Goal: Information Seeking & Learning: Find specific fact

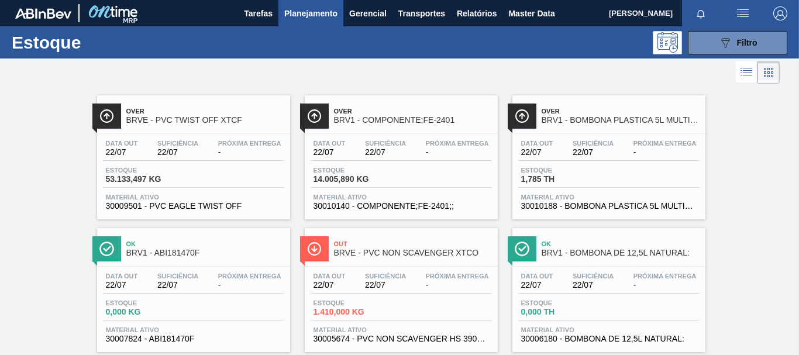
click at [305, 15] on span "Planejamento" at bounding box center [310, 13] width 53 height 14
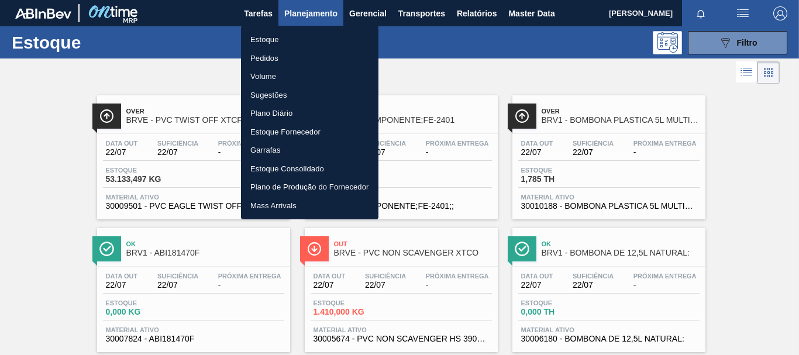
click at [273, 57] on li "Pedidos" at bounding box center [309, 58] width 137 height 19
checkbox input "true"
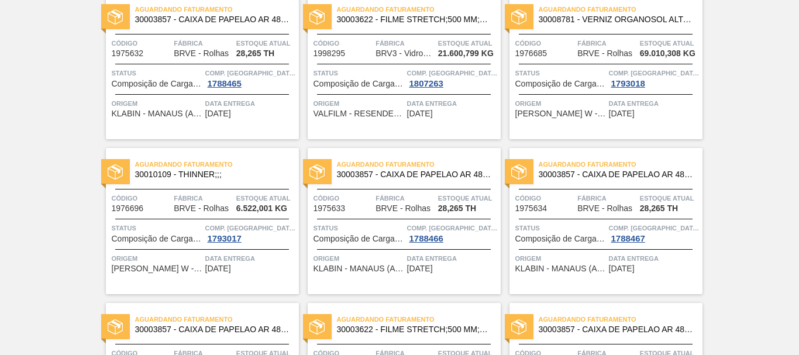
scroll to position [995, 0]
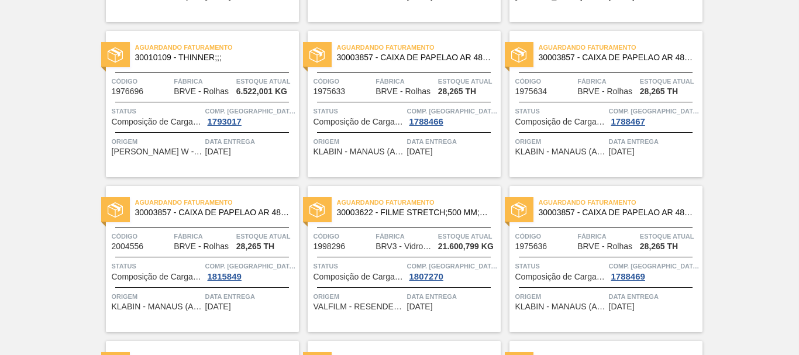
click at [188, 214] on span "30003857 - CAIXA DE PAPELAO AR 484 X 311 X 275" at bounding box center [212, 212] width 154 height 9
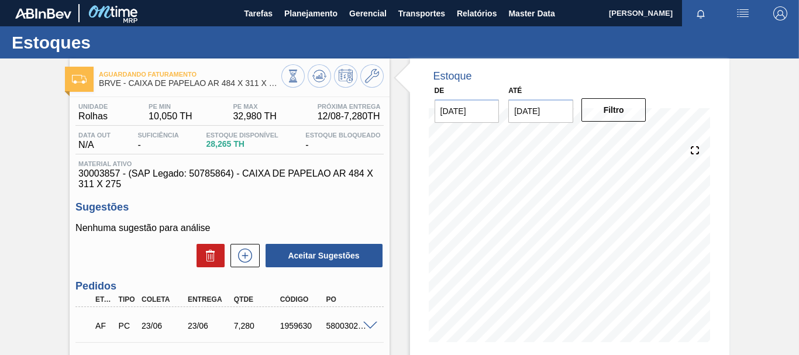
scroll to position [59, 0]
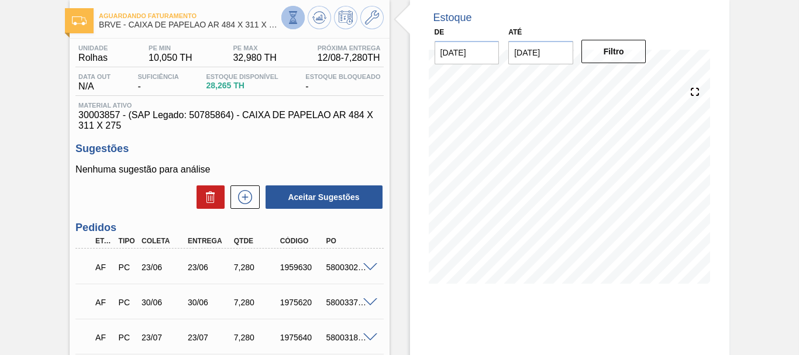
click at [292, 13] on icon at bounding box center [293, 17] width 13 height 13
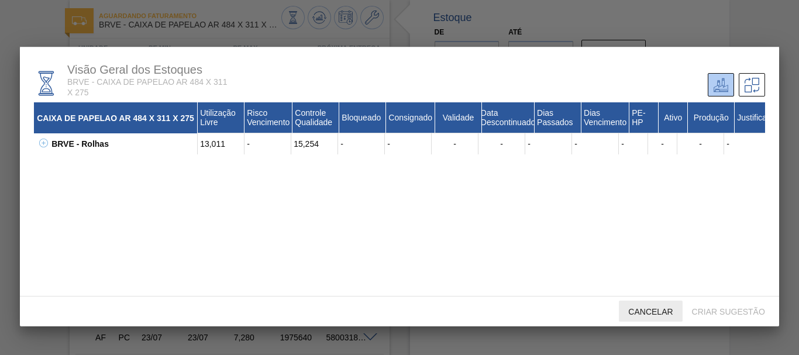
click at [655, 307] on div "Cancelar" at bounding box center [650, 312] width 63 height 22
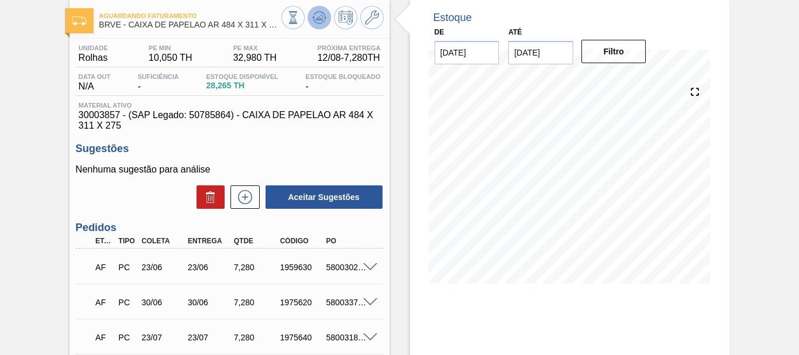
click at [300, 22] on icon at bounding box center [293, 17] width 13 height 13
click at [300, 16] on icon at bounding box center [293, 17] width 13 height 13
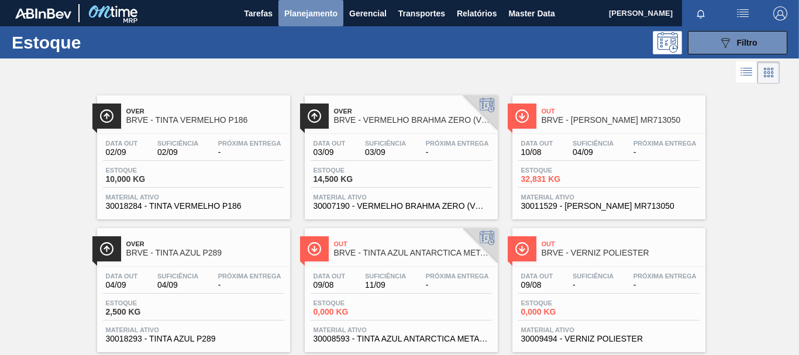
click at [314, 15] on span "Planejamento" at bounding box center [310, 13] width 53 height 14
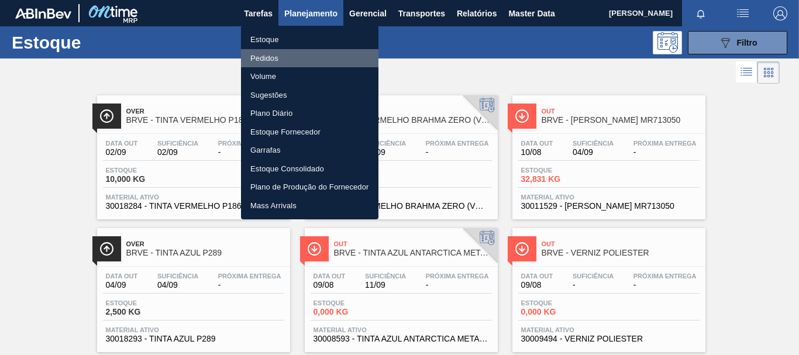
click at [267, 54] on li "Pedidos" at bounding box center [309, 58] width 137 height 19
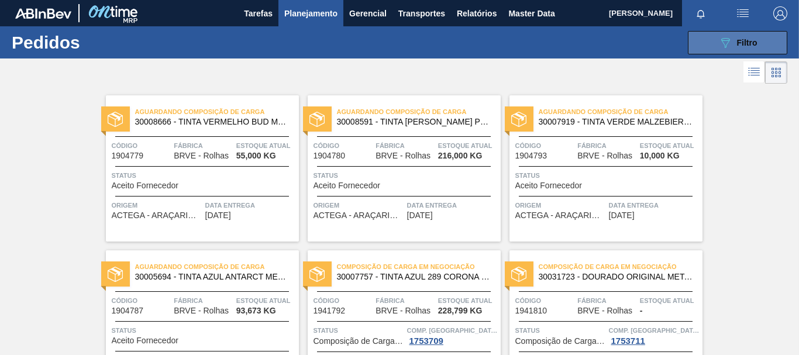
click at [741, 36] on div "089F7B8B-B2A5-4AFE-B5C0-19BA573D28AC Filtro" at bounding box center [737, 43] width 39 height 14
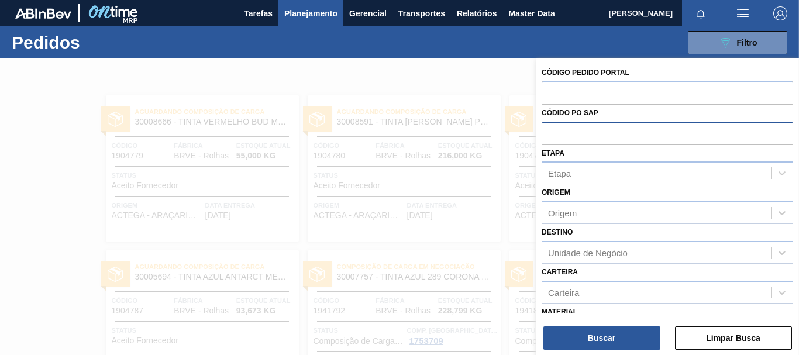
click at [575, 135] on input "text" at bounding box center [668, 133] width 252 height 22
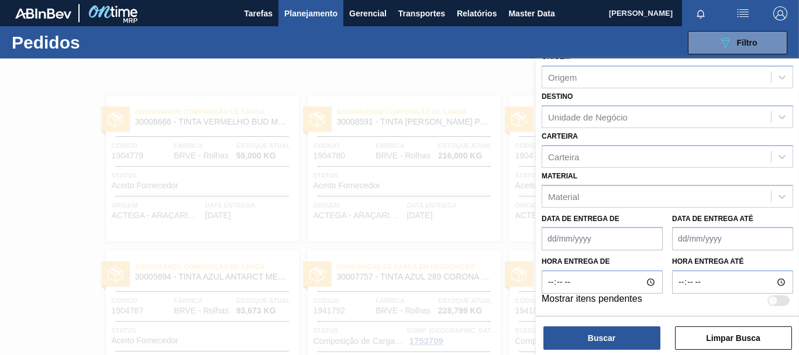
click at [476, 81] on div at bounding box center [399, 236] width 799 height 355
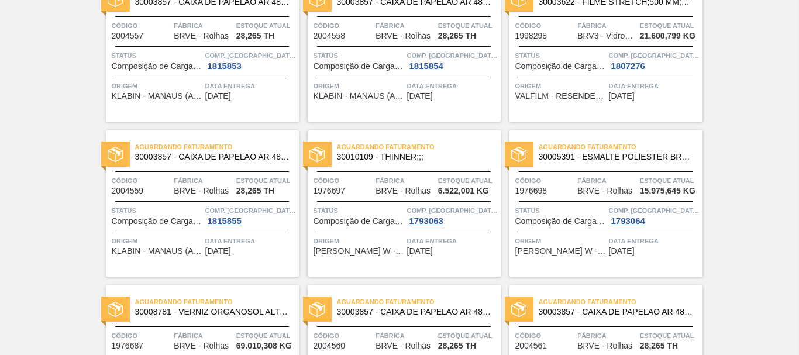
scroll to position [1457, 0]
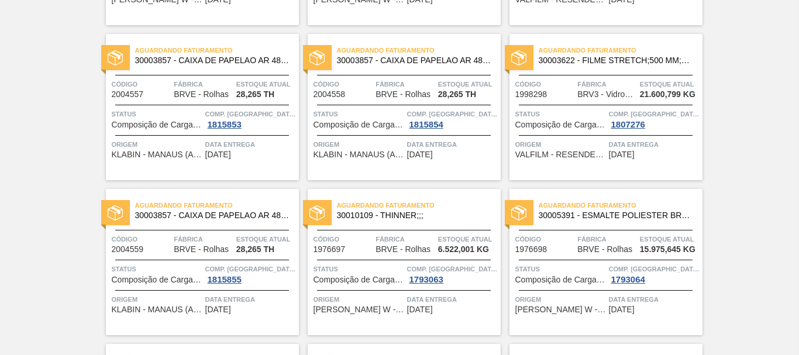
click at [610, 218] on span "30005391 - ESMALTE POLIESTER BRANCO SW VES4210" at bounding box center [616, 215] width 154 height 9
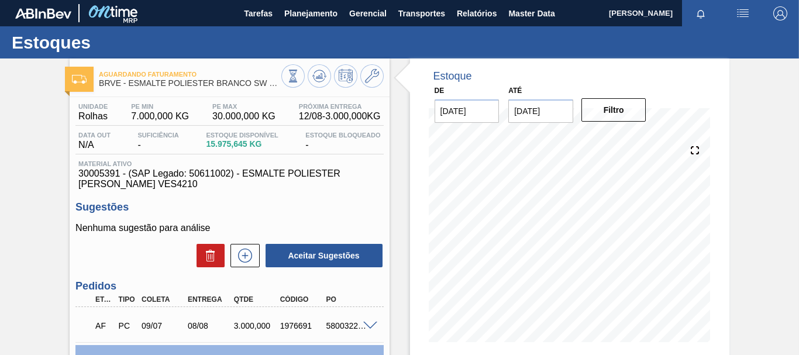
click at [614, 8] on span "[PERSON_NAME]" at bounding box center [641, 13] width 64 height 26
click at [520, 11] on span "Master Data" at bounding box center [531, 13] width 46 height 14
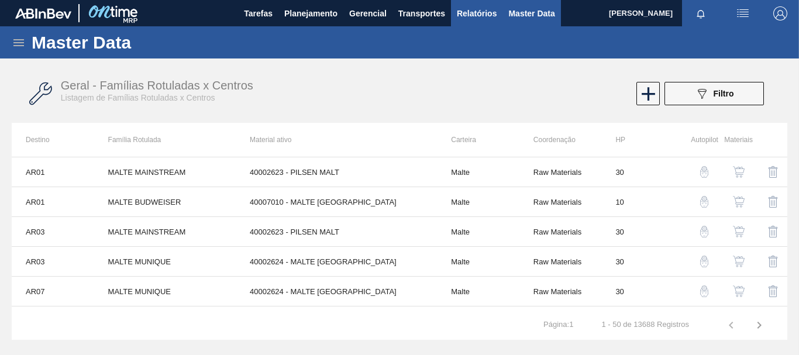
click at [467, 13] on span "Relatórios" at bounding box center [477, 13] width 40 height 14
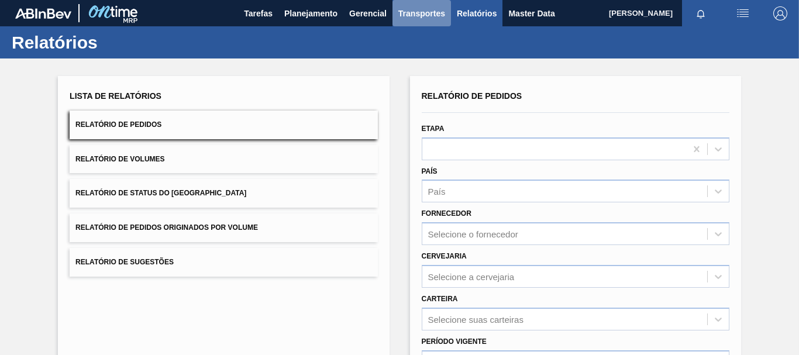
click at [408, 15] on span "Transportes" at bounding box center [421, 13] width 47 height 14
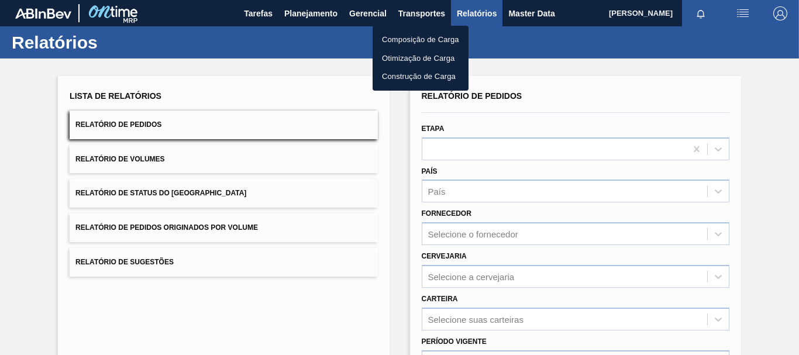
click at [408, 15] on div at bounding box center [399, 177] width 799 height 355
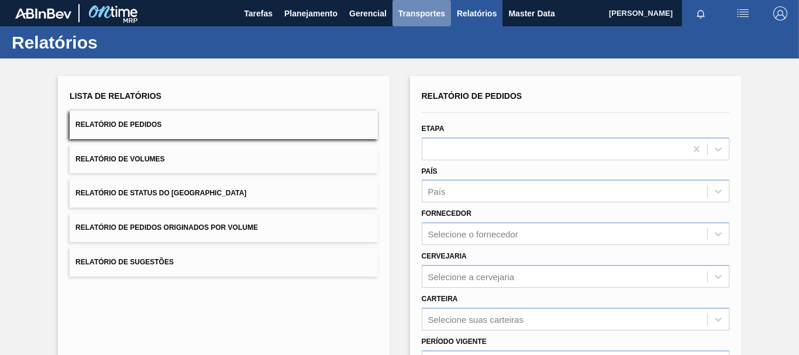
click at [412, 11] on span "Transportes" at bounding box center [421, 13] width 47 height 14
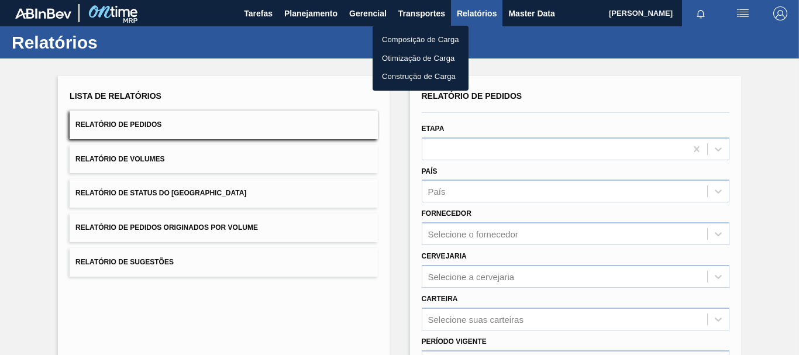
click at [357, 18] on div at bounding box center [399, 177] width 799 height 355
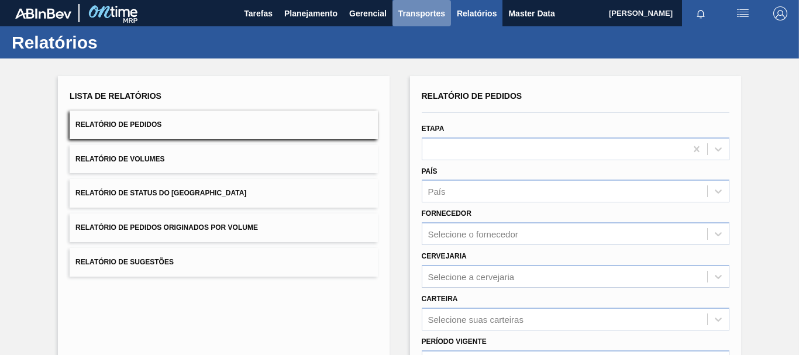
click at [421, 13] on span "Transportes" at bounding box center [421, 13] width 47 height 14
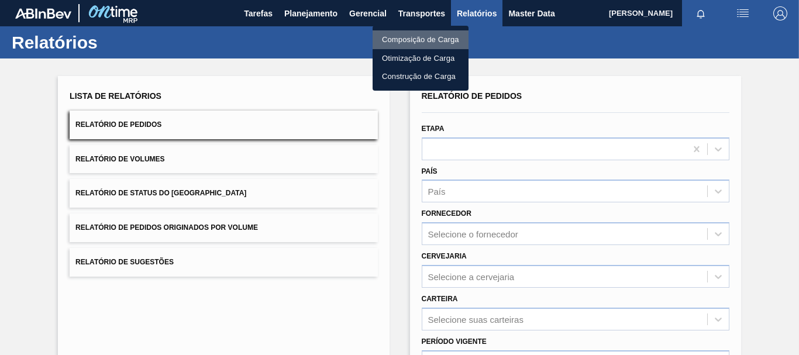
click at [418, 37] on li "Composição de Carga" at bounding box center [421, 39] width 96 height 19
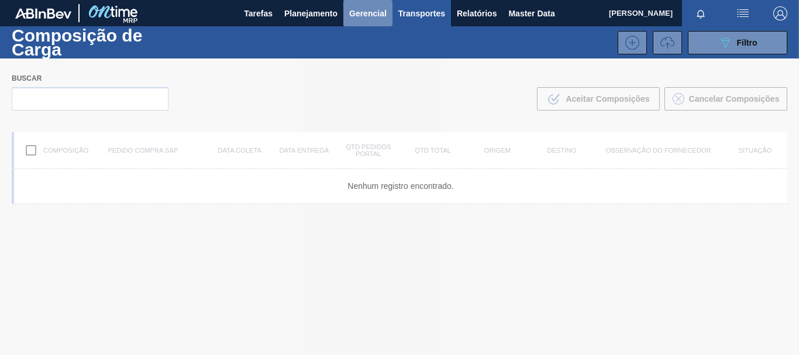
click at [376, 14] on span "Gerencial" at bounding box center [367, 13] width 37 height 14
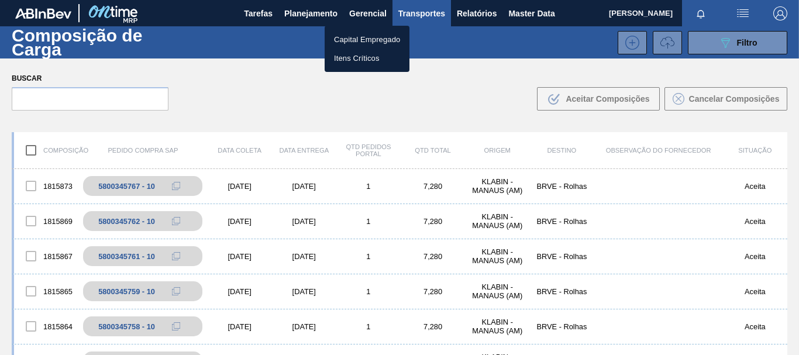
click at [372, 6] on div at bounding box center [399, 177] width 799 height 355
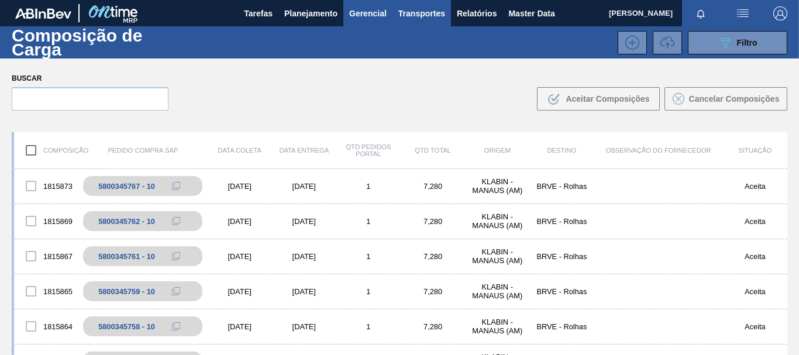
click at [379, 12] on span "Gerencial" at bounding box center [367, 13] width 37 height 14
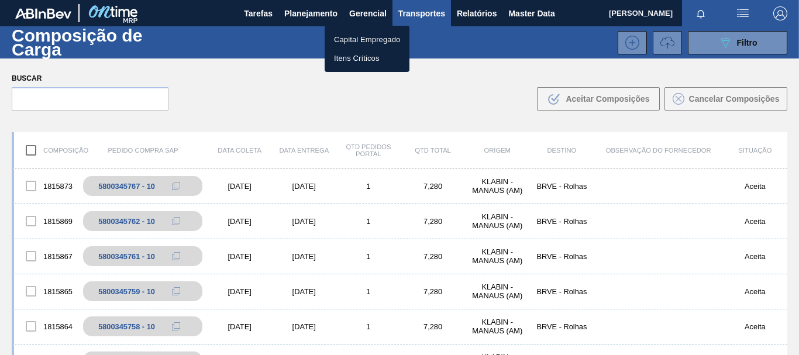
click at [309, 14] on div at bounding box center [399, 177] width 799 height 355
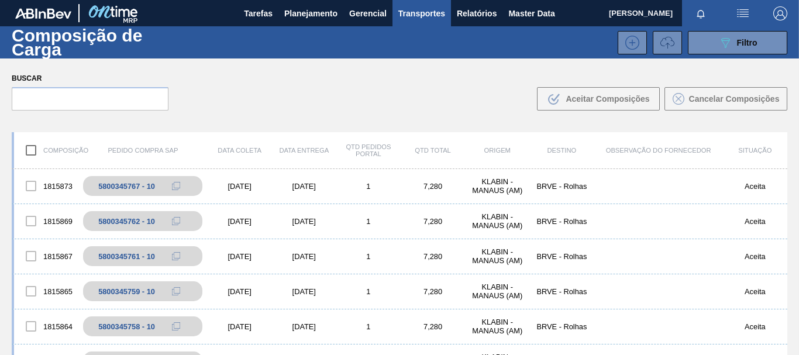
click at [309, 14] on span "Planejamento" at bounding box center [310, 13] width 53 height 14
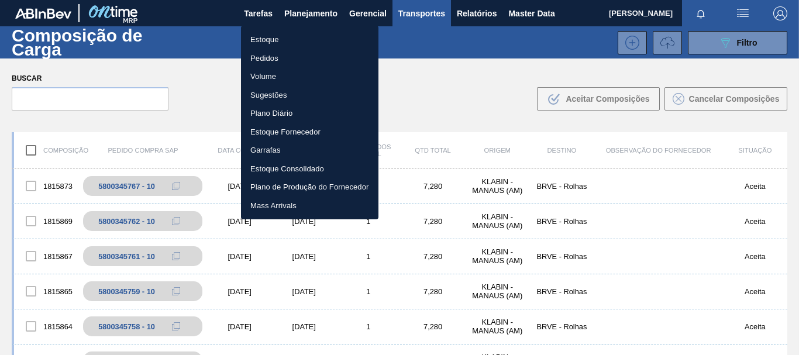
click at [271, 37] on li "Estoque" at bounding box center [309, 39] width 137 height 19
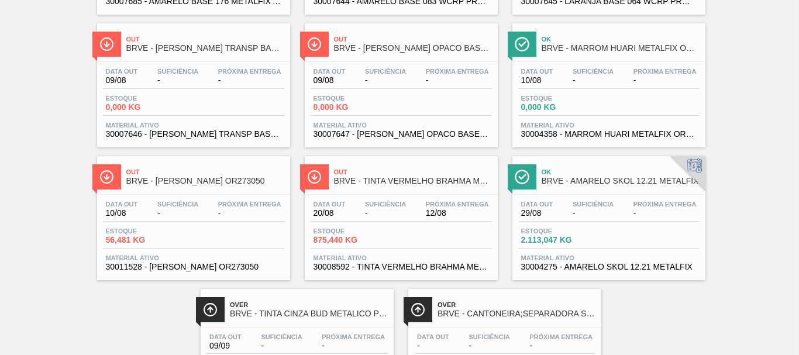
scroll to position [2017, 0]
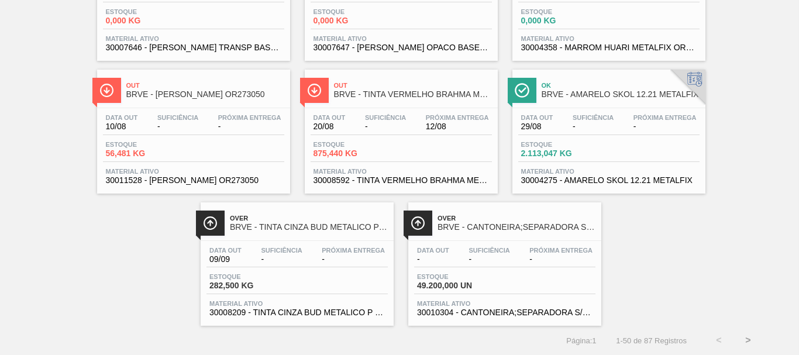
click at [745, 341] on button ">" at bounding box center [748, 340] width 29 height 29
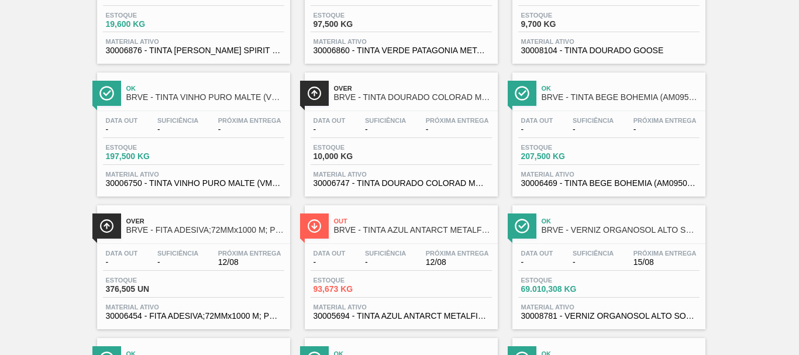
scroll to position [936, 0]
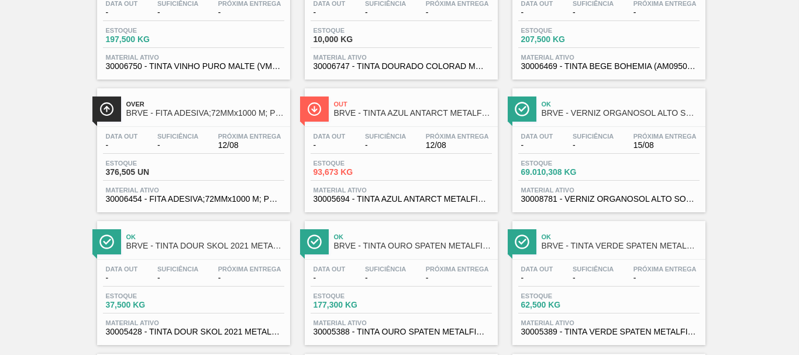
click at [311, 102] on img at bounding box center [314, 109] width 15 height 15
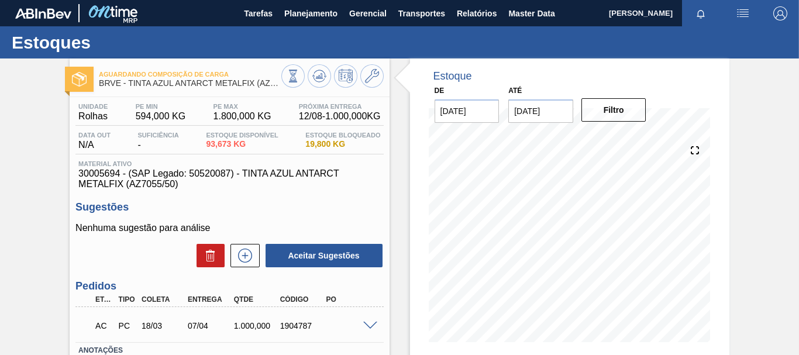
scroll to position [117, 0]
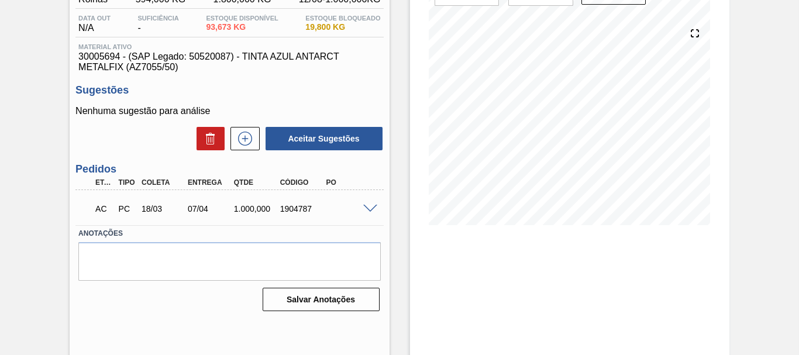
click at [370, 206] on span at bounding box center [370, 209] width 14 height 9
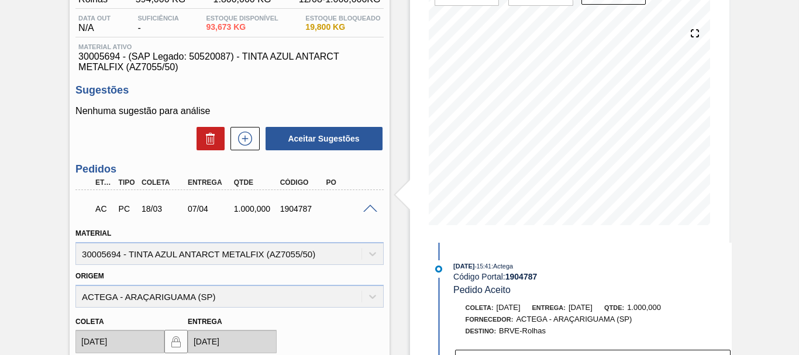
click at [370, 206] on span at bounding box center [370, 209] width 14 height 9
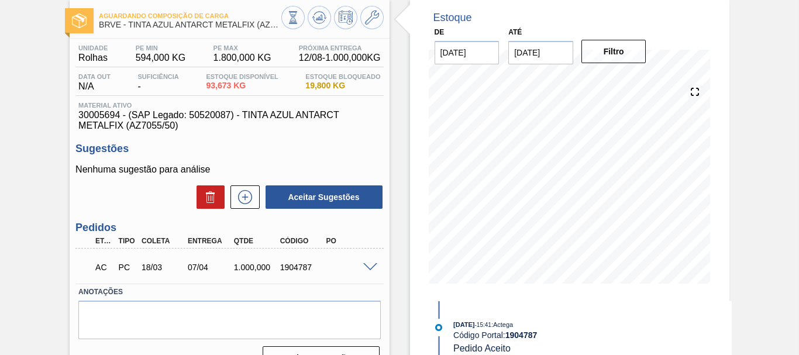
scroll to position [0, 0]
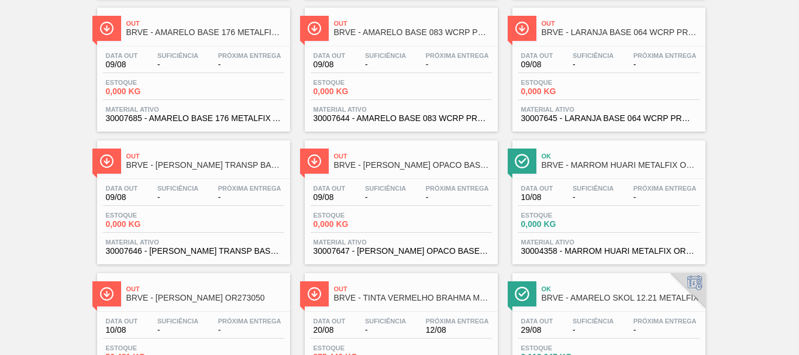
scroll to position [1872, 0]
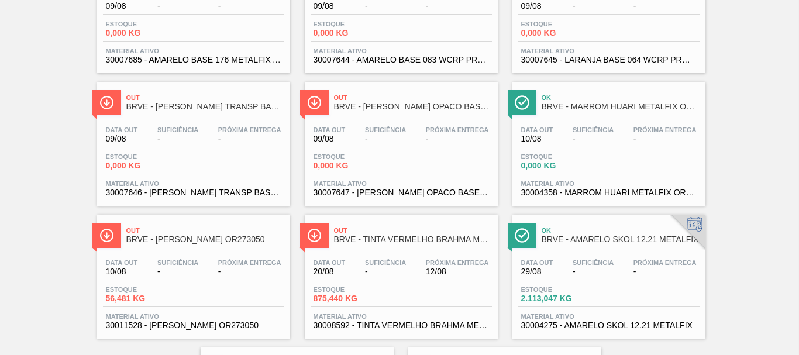
click at [315, 232] on img at bounding box center [314, 235] width 15 height 15
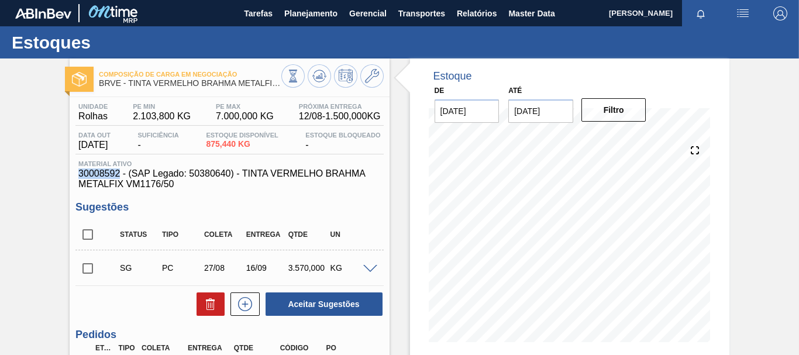
drag, startPoint x: 121, startPoint y: 172, endPoint x: 76, endPoint y: 173, distance: 45.1
click at [76, 173] on div "Material ativo 30008592 - (SAP Legado: 50380640) - TINTA VERMELHO BRAHMA METALF…" at bounding box center [229, 174] width 308 height 29
copy span "30008592"
click at [316, 15] on span "Planejamento" at bounding box center [310, 13] width 53 height 14
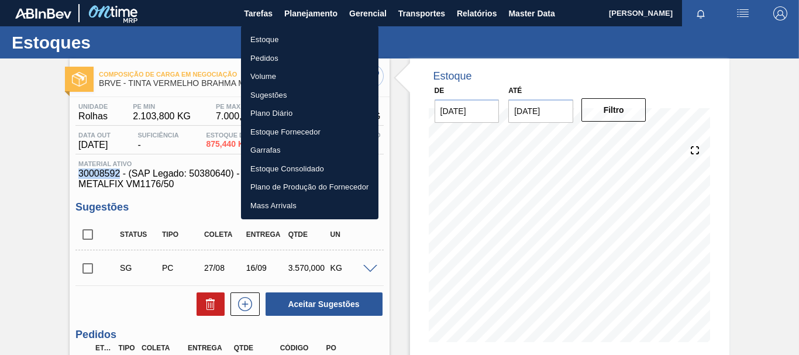
click at [266, 37] on li "Estoque" at bounding box center [309, 39] width 137 height 19
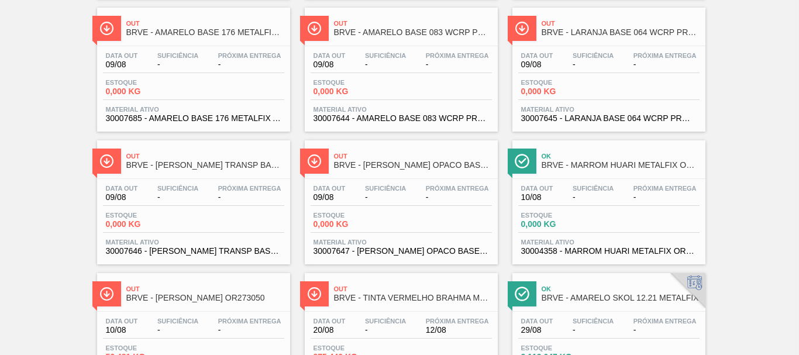
scroll to position [2017, 0]
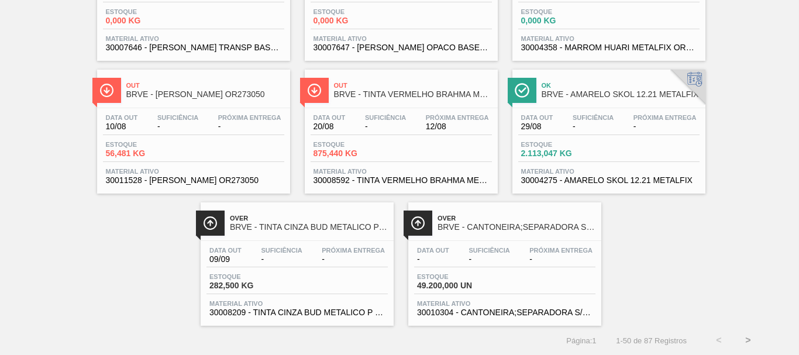
click at [748, 340] on button ">" at bounding box center [748, 340] width 29 height 29
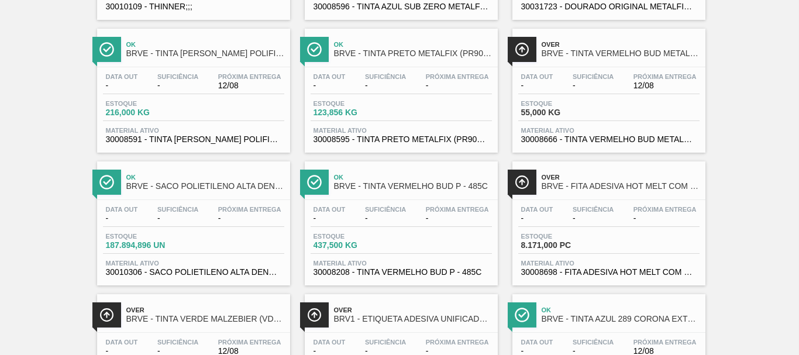
scroll to position [0, 0]
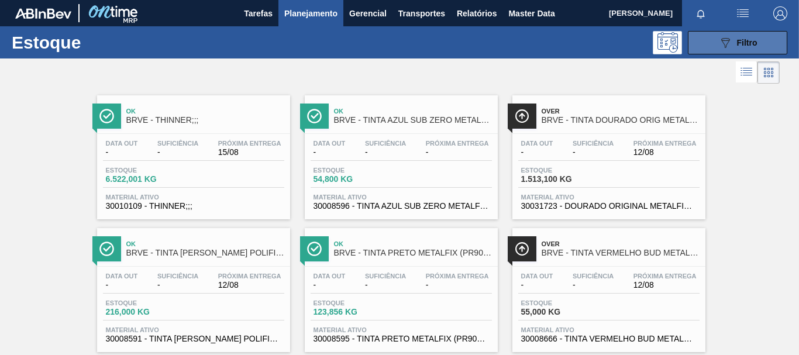
click at [710, 37] on button "089F7B8B-B2A5-4AFE-B5C0-19BA573D28AC Filtro" at bounding box center [737, 42] width 99 height 23
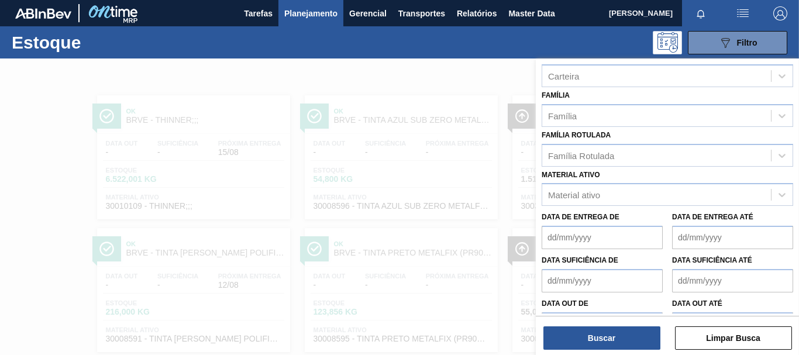
scroll to position [204, 0]
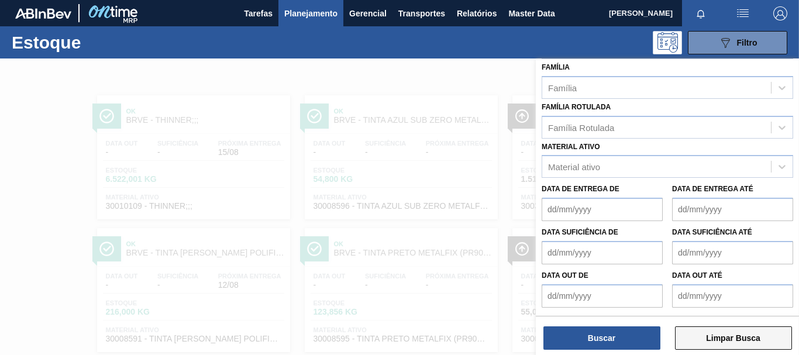
drag, startPoint x: 751, startPoint y: 336, endPoint x: 744, endPoint y: 333, distance: 7.1
click at [744, 333] on button "Limpar Busca" at bounding box center [733, 337] width 117 height 23
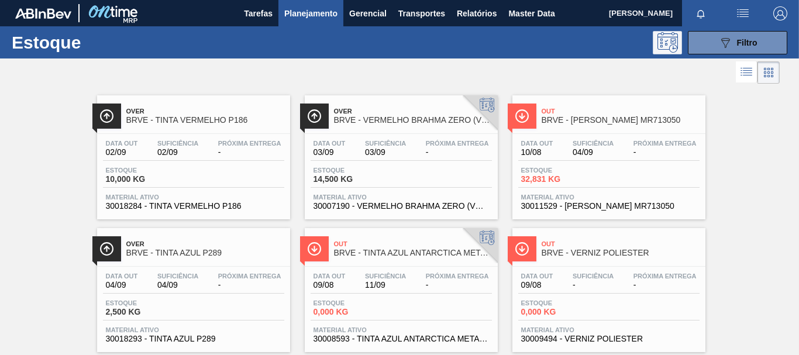
click at [666, 37] on icon at bounding box center [668, 42] width 20 height 20
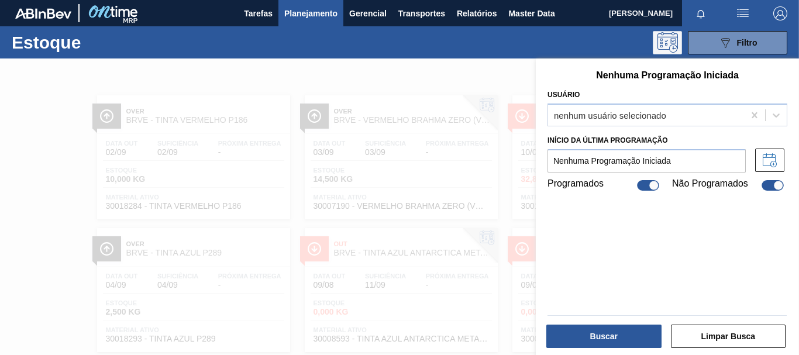
click at [666, 37] on icon at bounding box center [668, 42] width 20 height 20
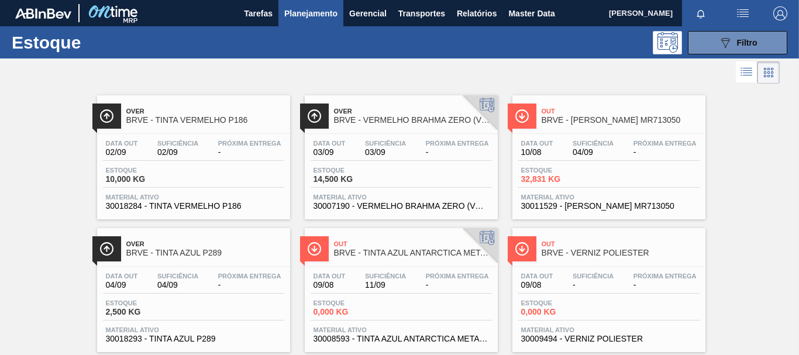
click at [762, 72] on icon at bounding box center [769, 73] width 14 height 14
click at [749, 72] on icon at bounding box center [746, 72] width 14 height 14
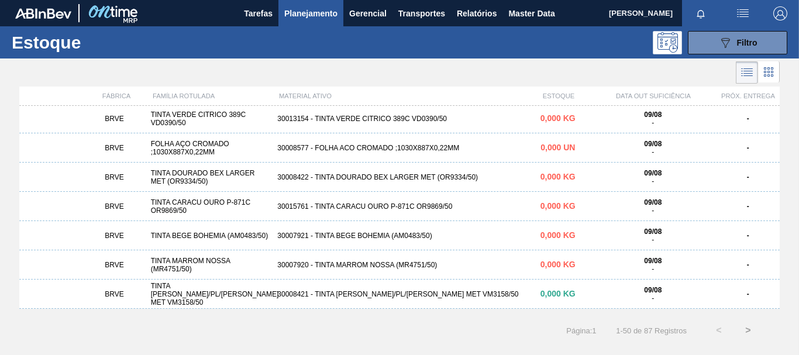
scroll to position [0, 0]
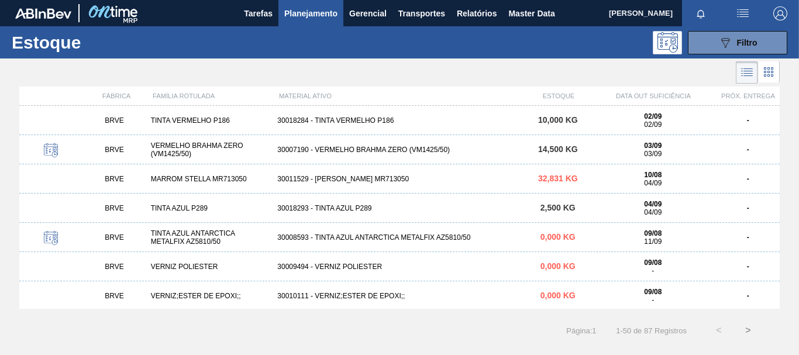
click at [553, 242] on span "0,000 KG" at bounding box center [558, 236] width 35 height 9
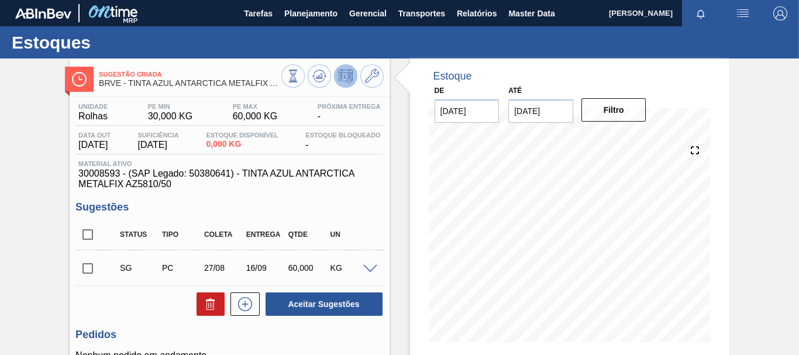
click at [369, 269] on span at bounding box center [370, 269] width 14 height 9
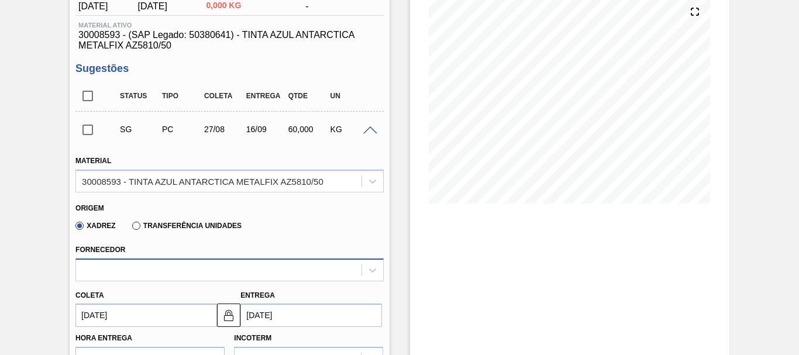
scroll to position [22, 0]
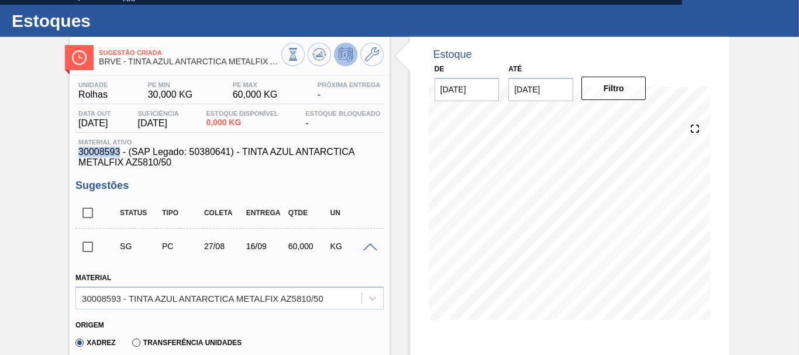
drag, startPoint x: 119, startPoint y: 150, endPoint x: 78, endPoint y: 151, distance: 41.0
click at [78, 151] on span "30008593 - (SAP Legado: 50380641) - TINTA AZUL ANTARCTICA METALFIX AZ5810/50" at bounding box center [229, 157] width 302 height 21
copy span "30008593"
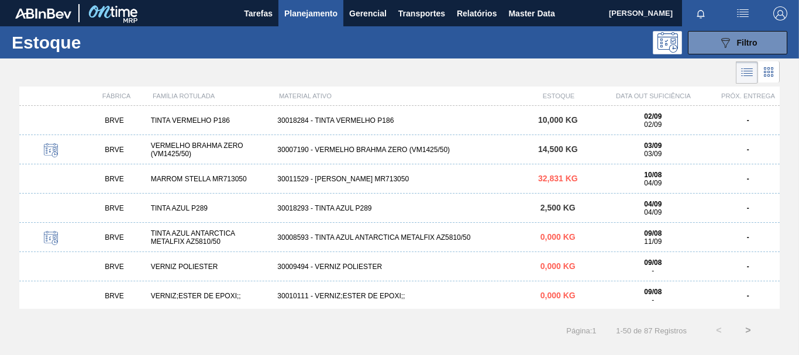
click at [52, 156] on icon at bounding box center [51, 150] width 14 height 14
click at [311, 12] on span "Planejamento" at bounding box center [310, 13] width 53 height 14
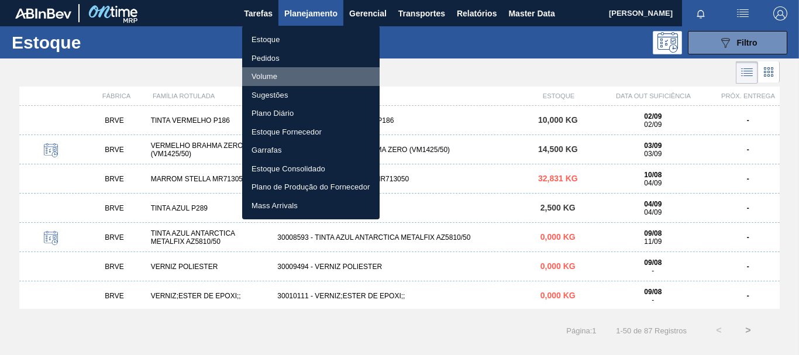
click at [265, 71] on li "Volume" at bounding box center [310, 76] width 137 height 19
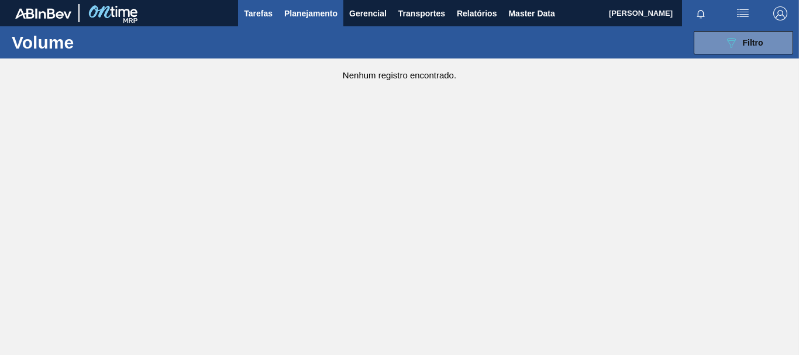
click at [258, 9] on span "Tarefas" at bounding box center [258, 13] width 29 height 14
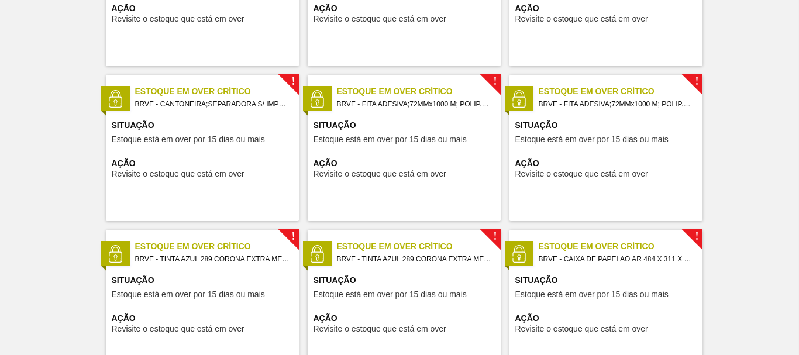
scroll to position [293, 0]
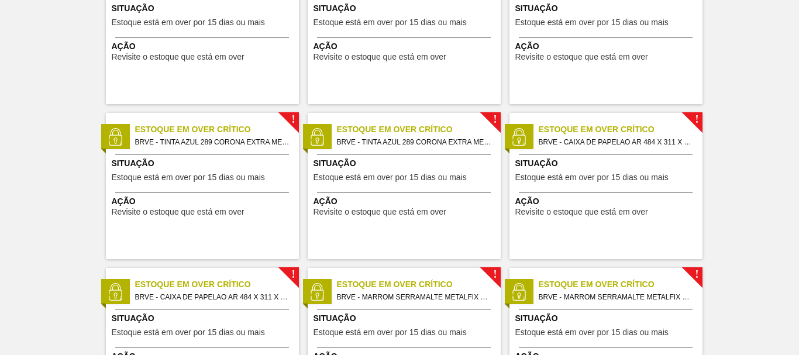
click at [184, 138] on span "BRVE - TINTA AZUL 289 CORONA EXTRA METALFIX" at bounding box center [212, 142] width 154 height 13
